Goal: Task Accomplishment & Management: Use online tool/utility

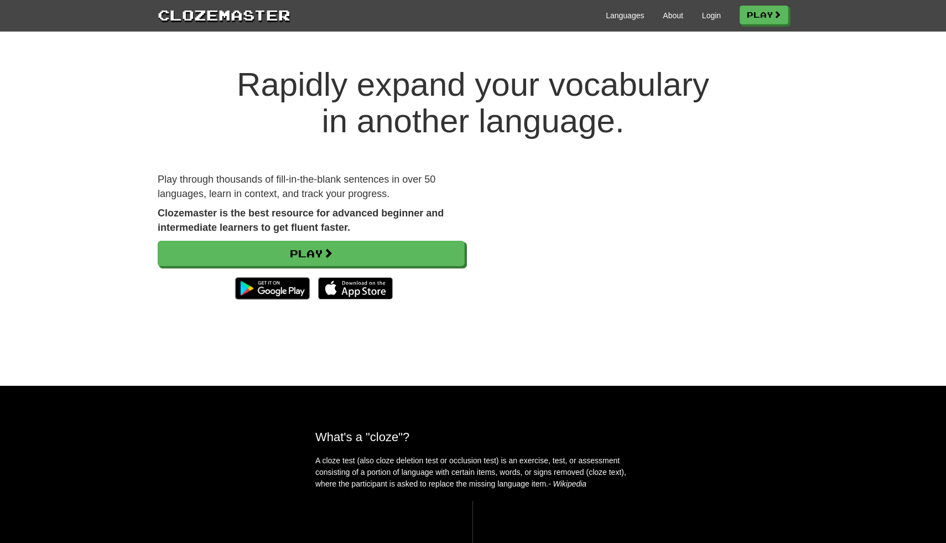
click at [468, 264] on div "Play through thousands of fill-in-the-blank sentences in over 50 languages, lea…" at bounding box center [311, 244] width 324 height 143
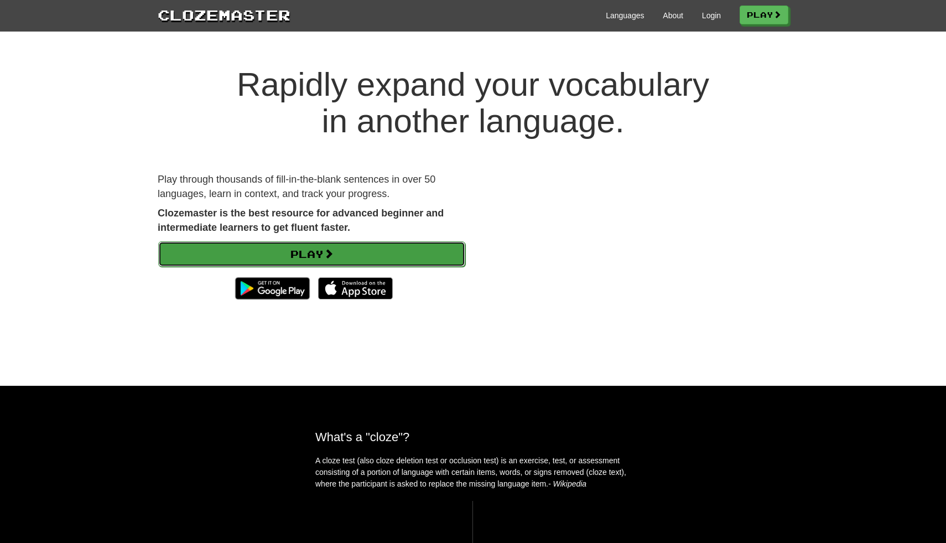
click at [440, 248] on link "Play" at bounding box center [311, 253] width 307 height 25
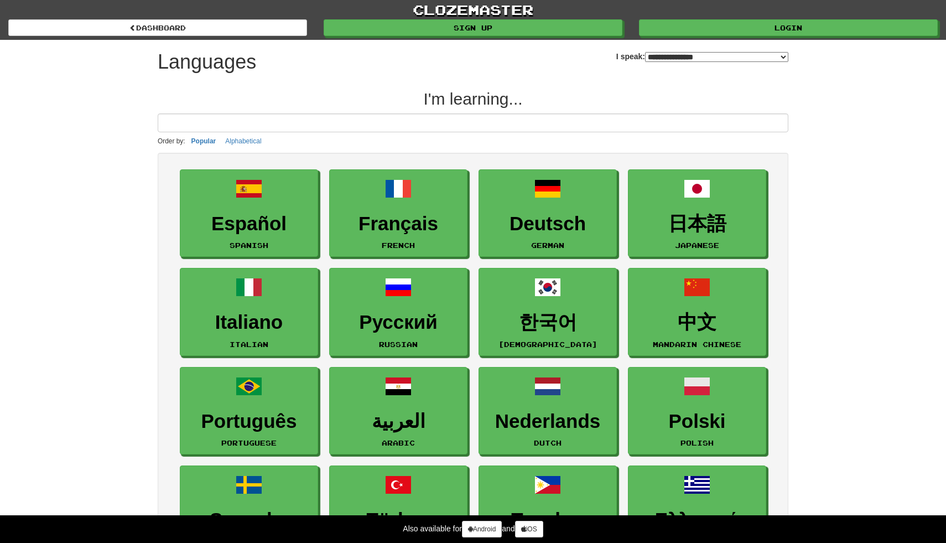
select select "*******"
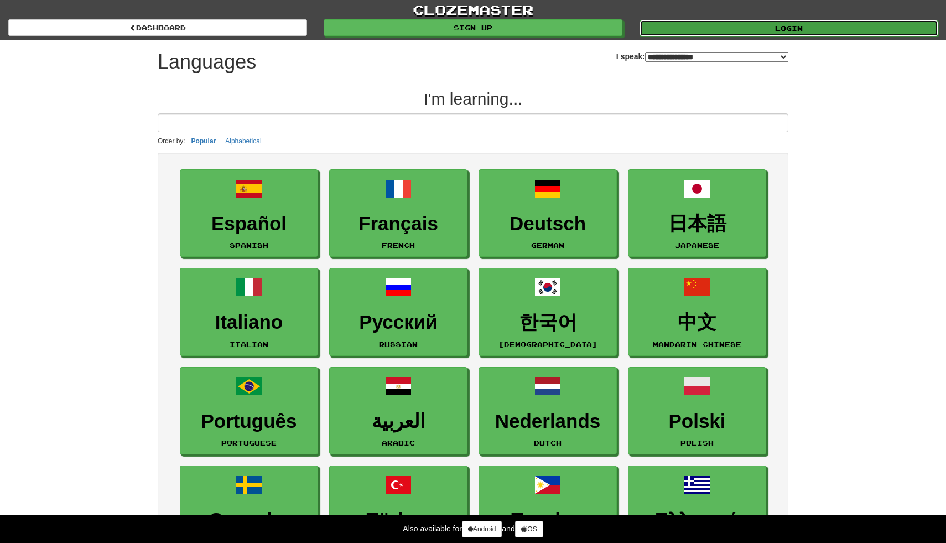
click at [796, 20] on link "Login" at bounding box center [789, 28] width 299 height 17
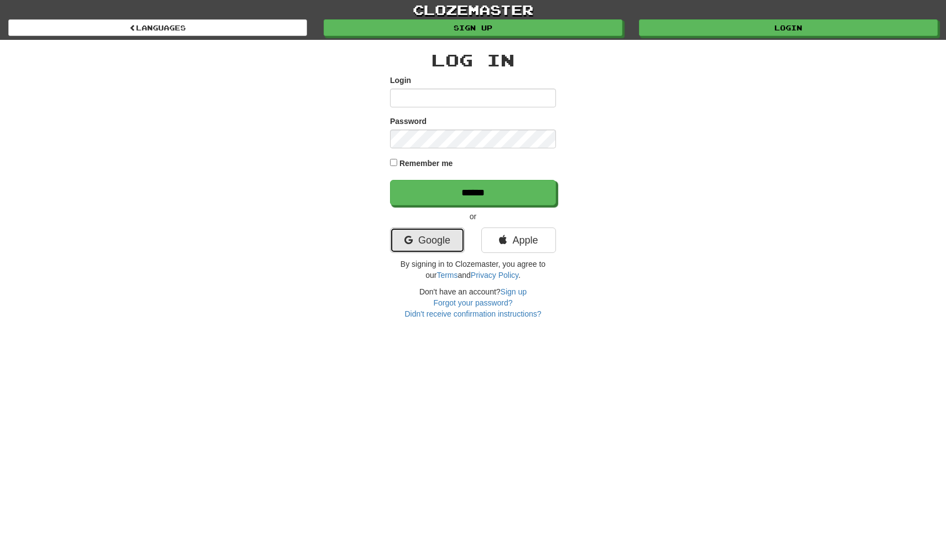
click at [446, 236] on link "Google" at bounding box center [427, 239] width 75 height 25
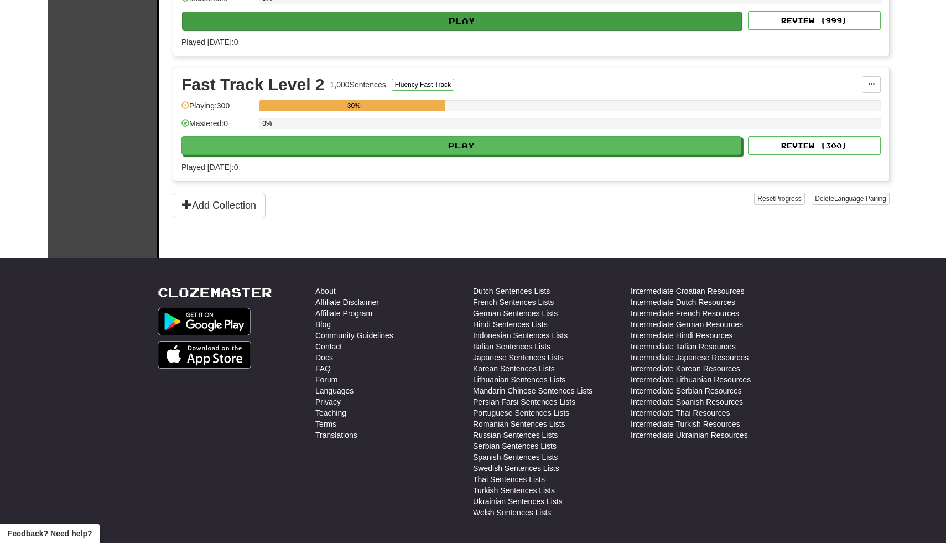
scroll to position [240, 0]
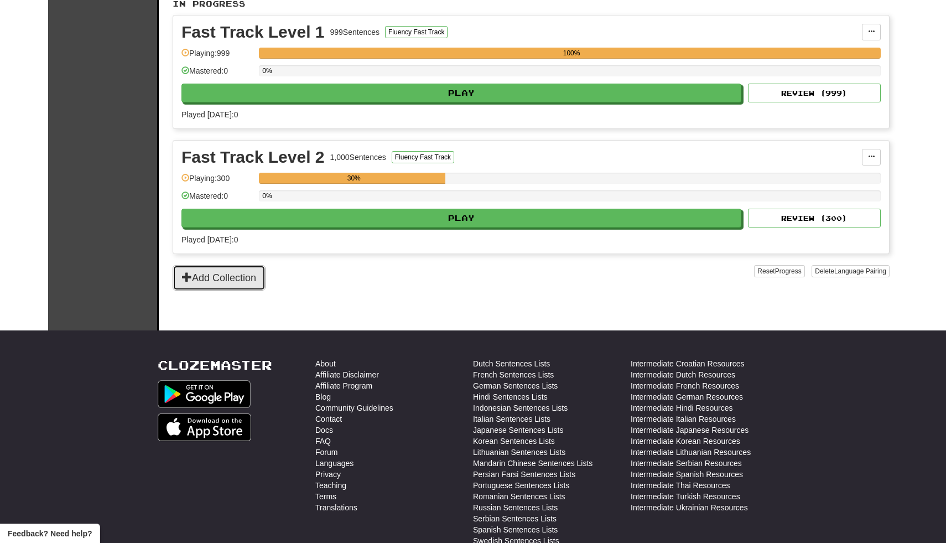
click at [243, 278] on button "Add Collection" at bounding box center [219, 277] width 93 height 25
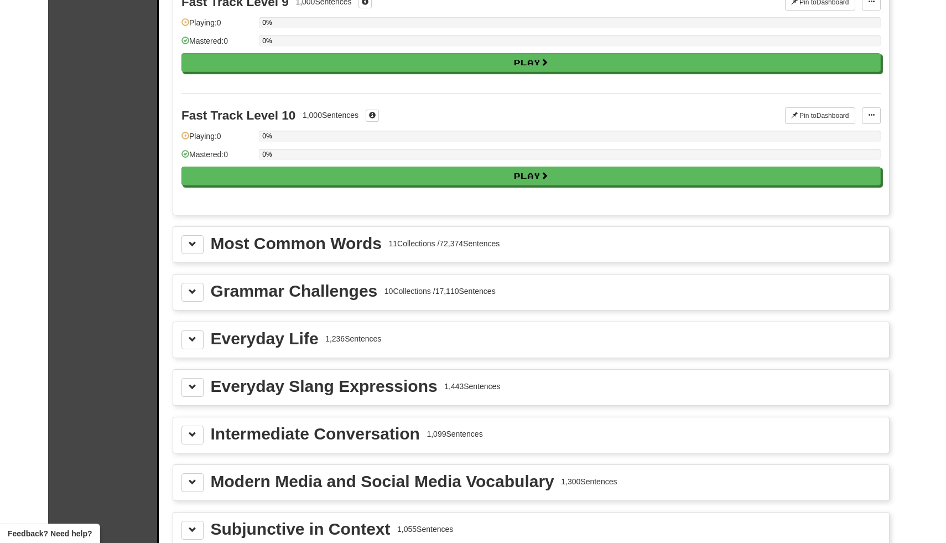
scroll to position [872, 0]
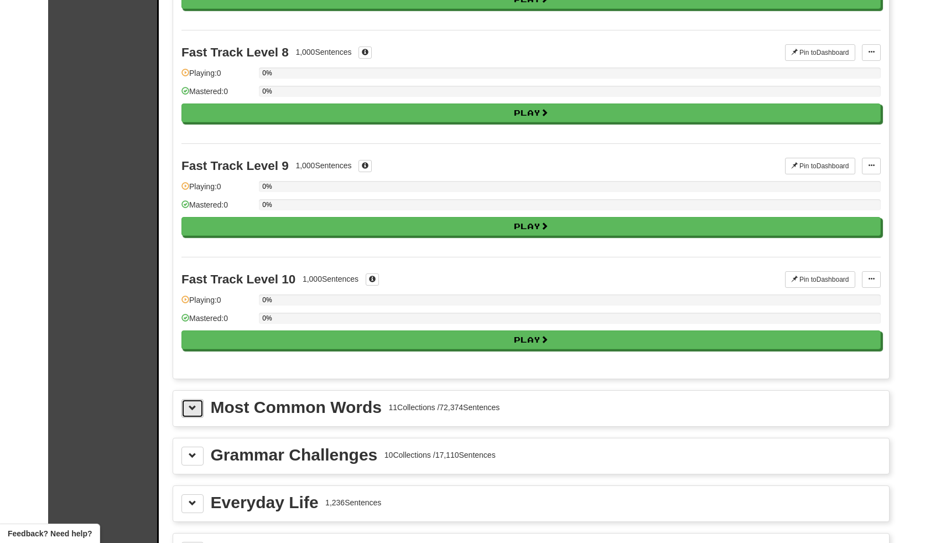
click at [192, 408] on span at bounding box center [193, 408] width 8 height 8
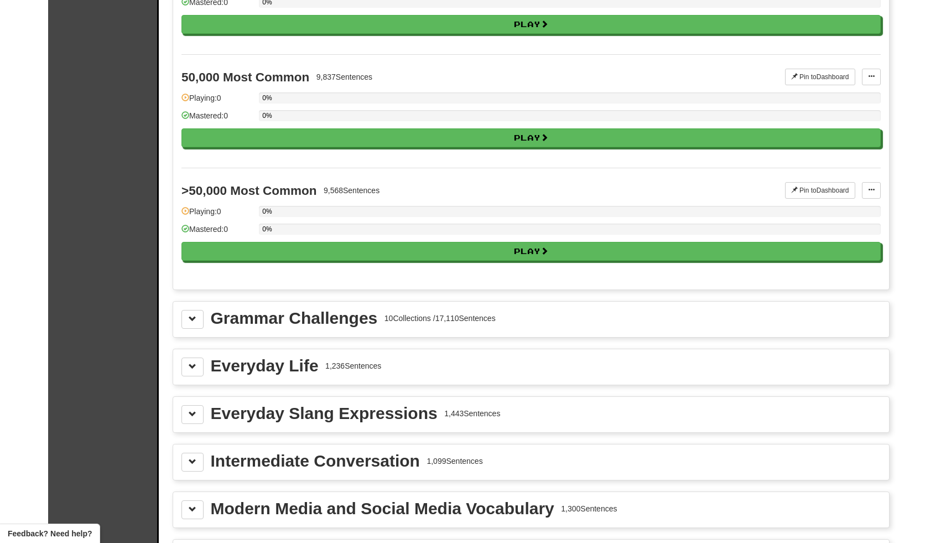
scroll to position [2259, 0]
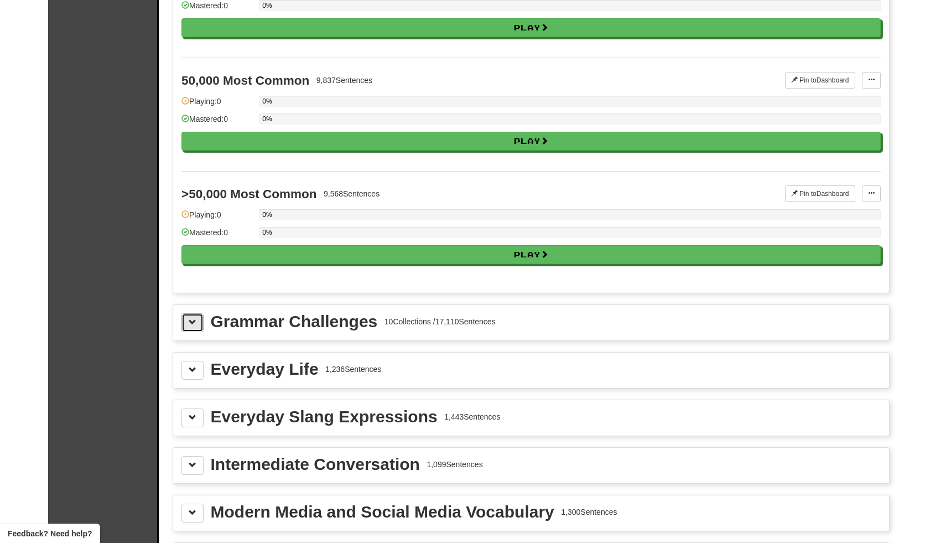
click at [187, 329] on button at bounding box center [192, 322] width 22 height 19
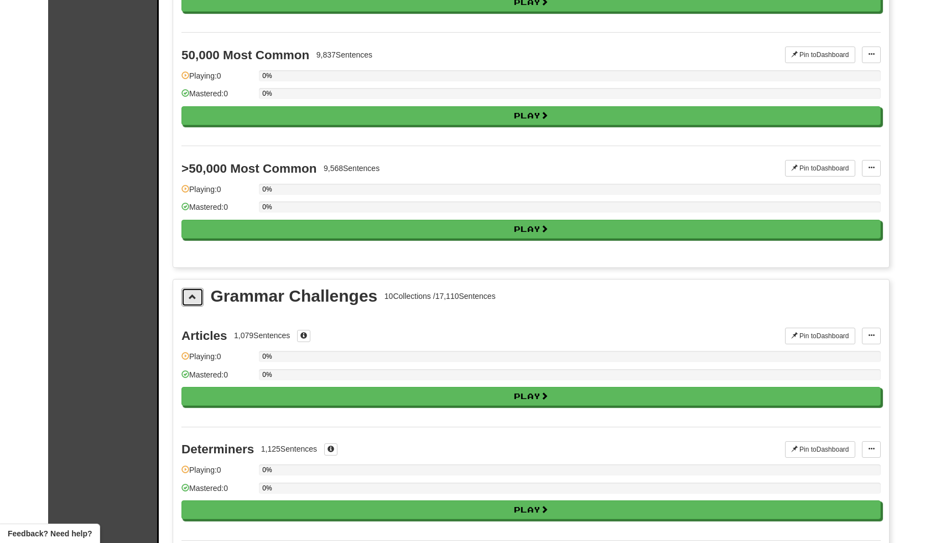
scroll to position [2287, 0]
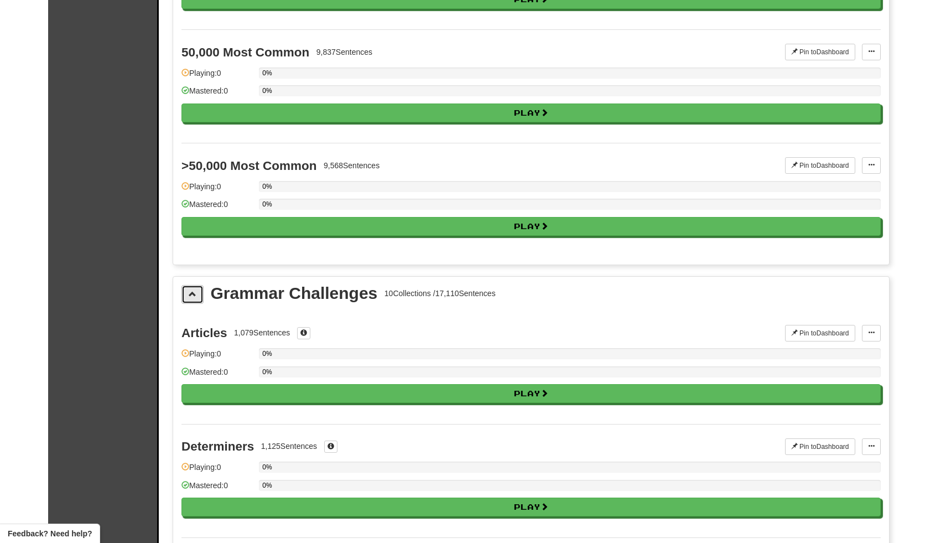
click at [188, 294] on button at bounding box center [192, 294] width 22 height 19
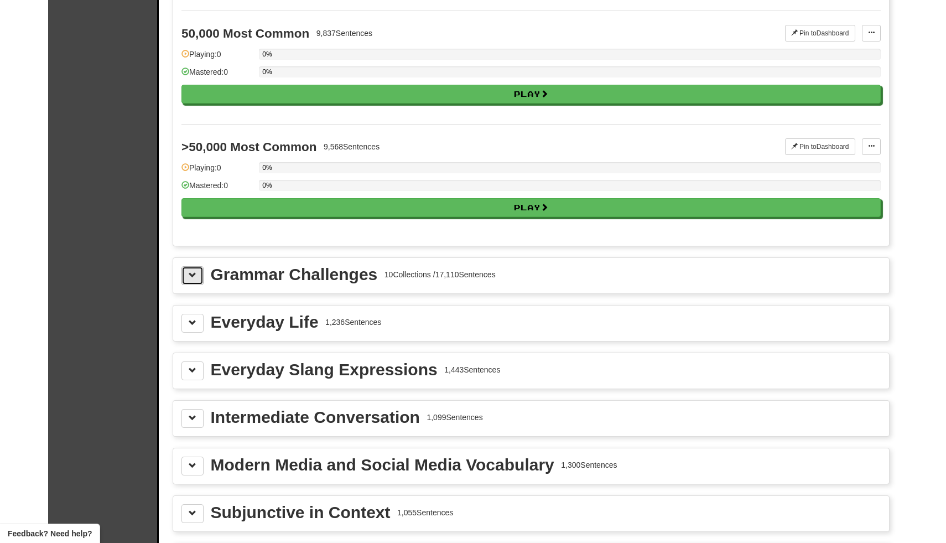
scroll to position [2308, 0]
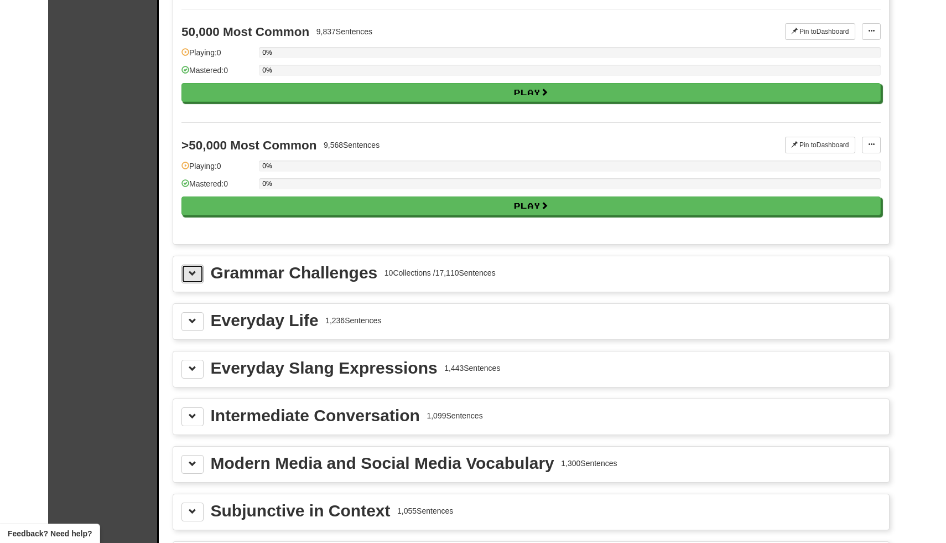
click at [188, 272] on button at bounding box center [192, 273] width 22 height 19
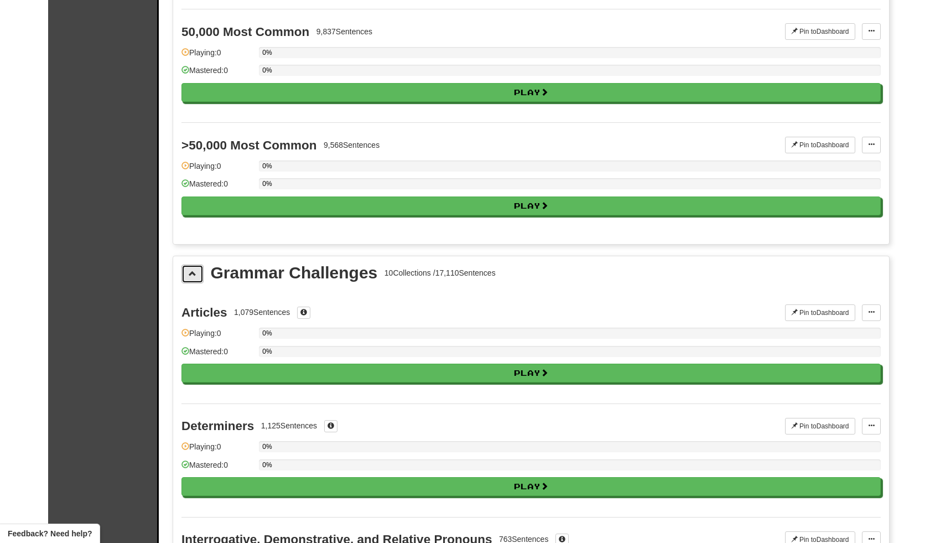
click at [188, 272] on button at bounding box center [192, 273] width 22 height 19
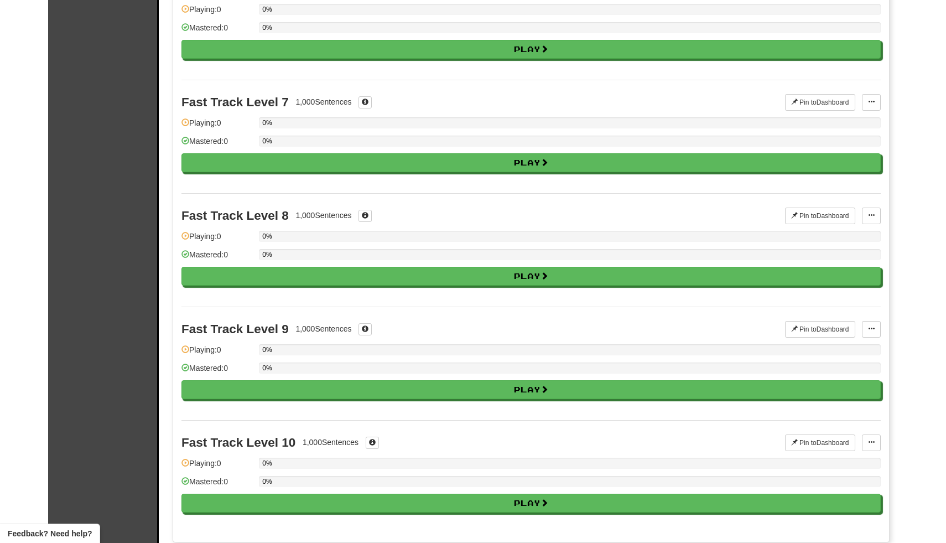
scroll to position [390, 0]
